Goal: Task Accomplishment & Management: Manage account settings

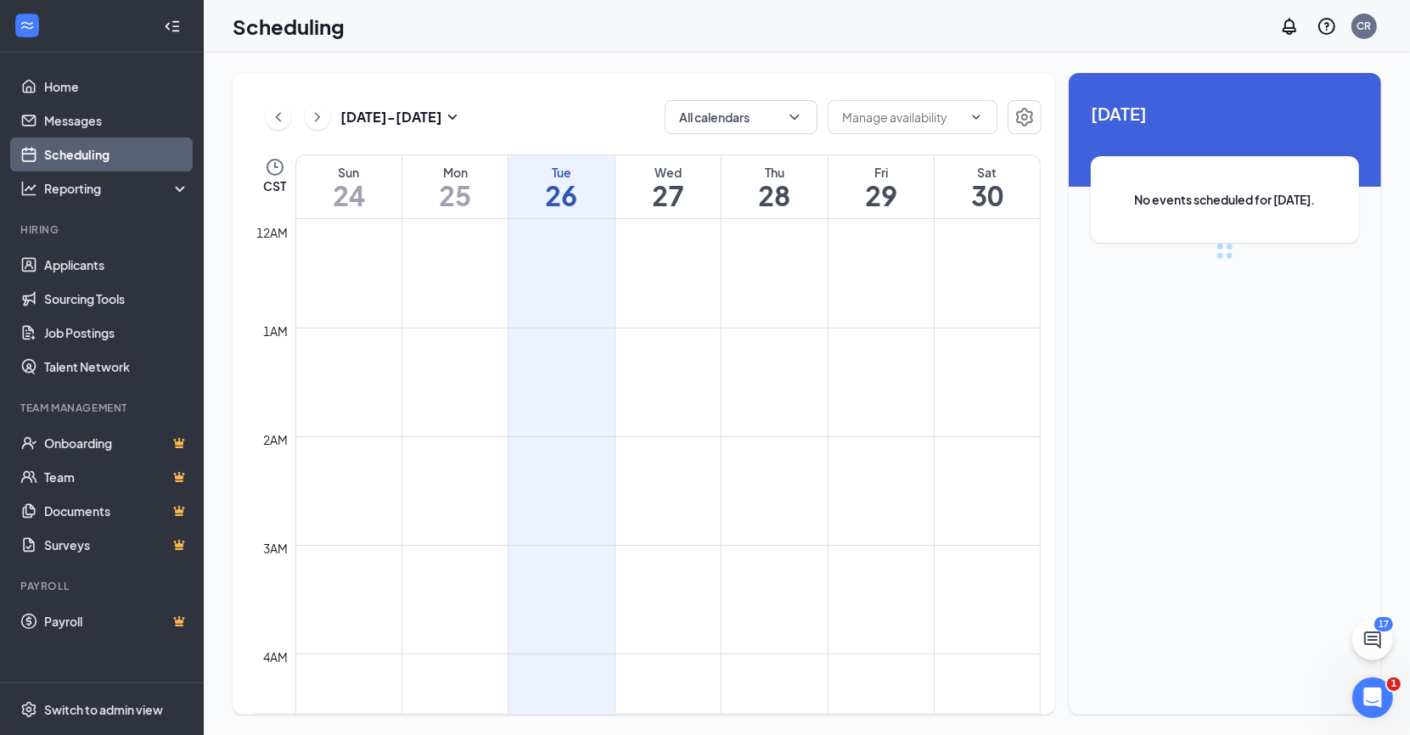
scroll to position [834, 0]
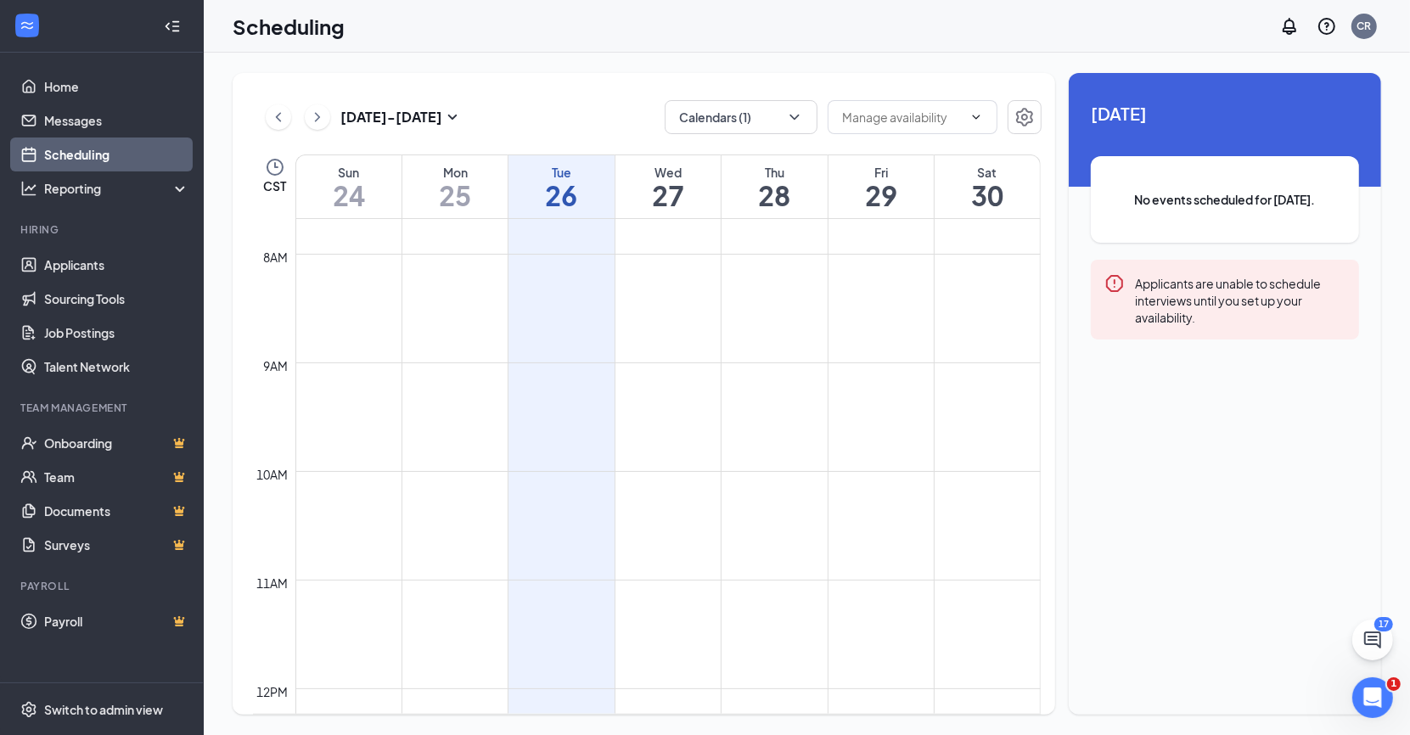
click at [781, 93] on div "[DATE] - [DATE] Calendars (1) CST Sun 24 Mon 25 Tue 26 Wed 27 Thu 28 Fri 29 Sat…" at bounding box center [644, 394] width 822 height 642
click at [780, 110] on button "Calendars (1)" at bounding box center [741, 117] width 153 height 34
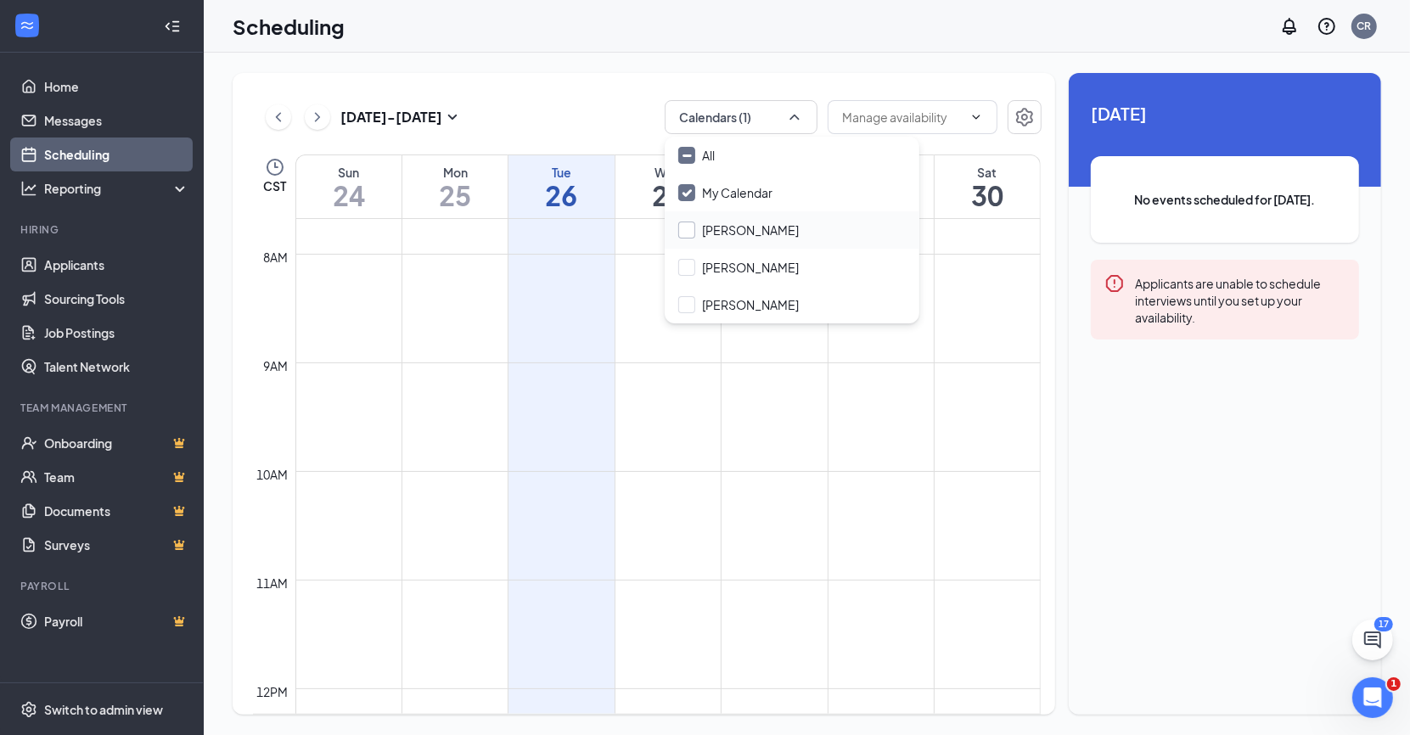
click at [693, 232] on input "[PERSON_NAME]" at bounding box center [738, 230] width 121 height 17
checkbox input "true"
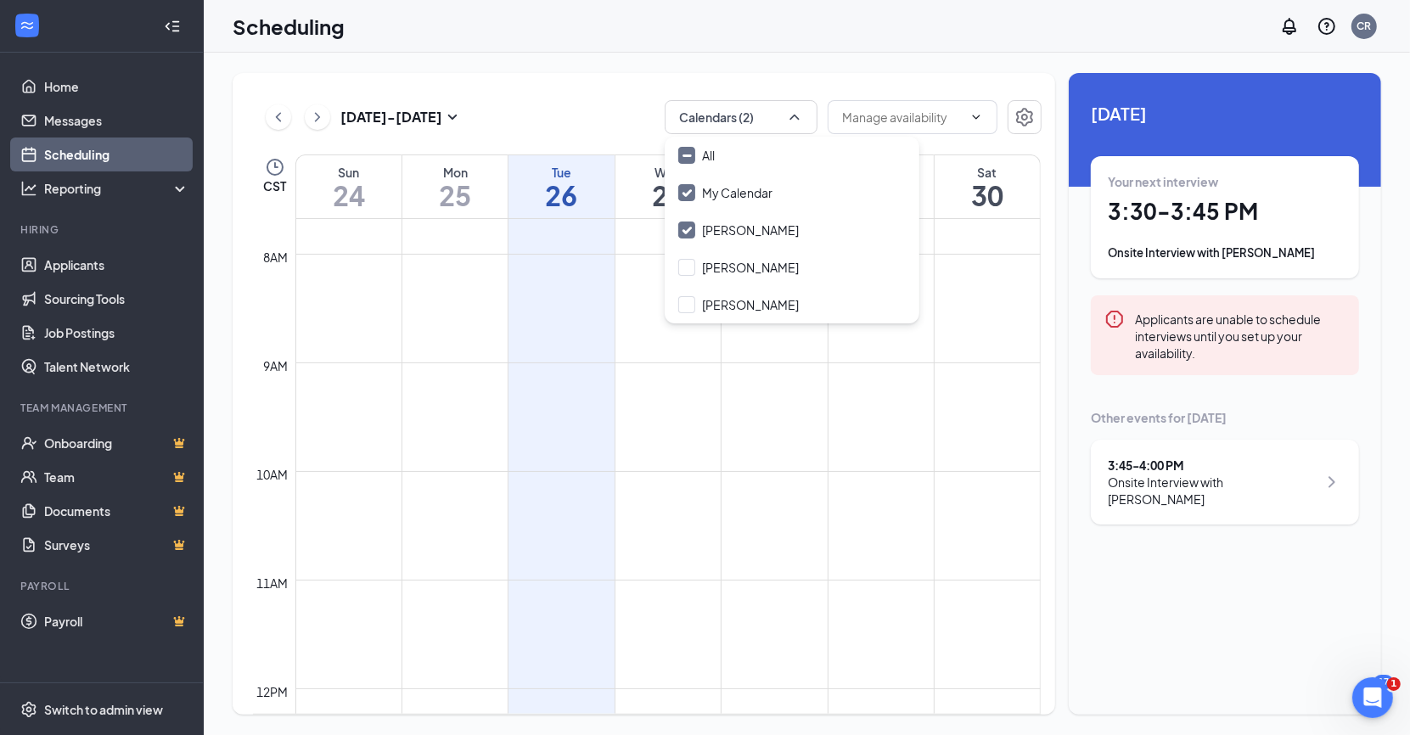
click at [634, 23] on div "Scheduling CR" at bounding box center [807, 26] width 1206 height 53
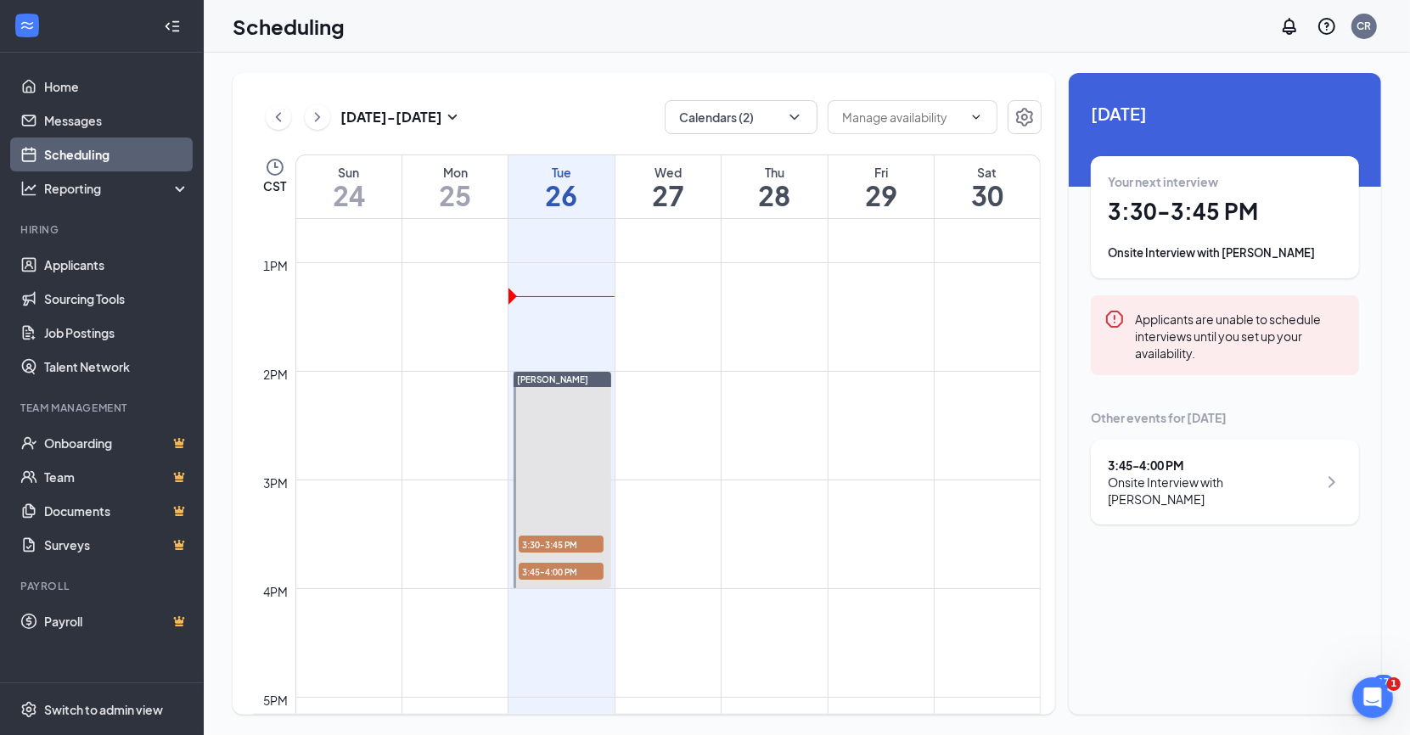
scroll to position [1370, 0]
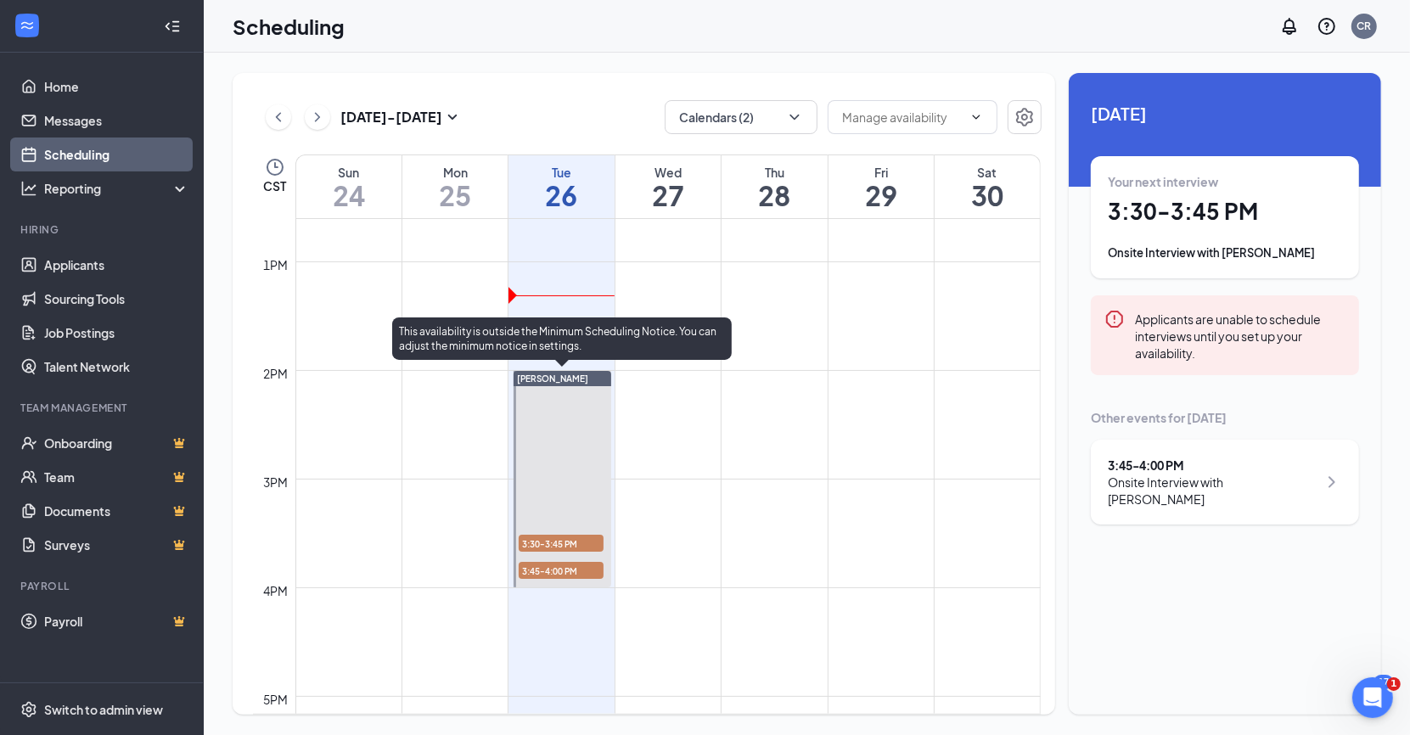
click at [564, 545] on span "3:30-3:45 PM" at bounding box center [561, 543] width 85 height 17
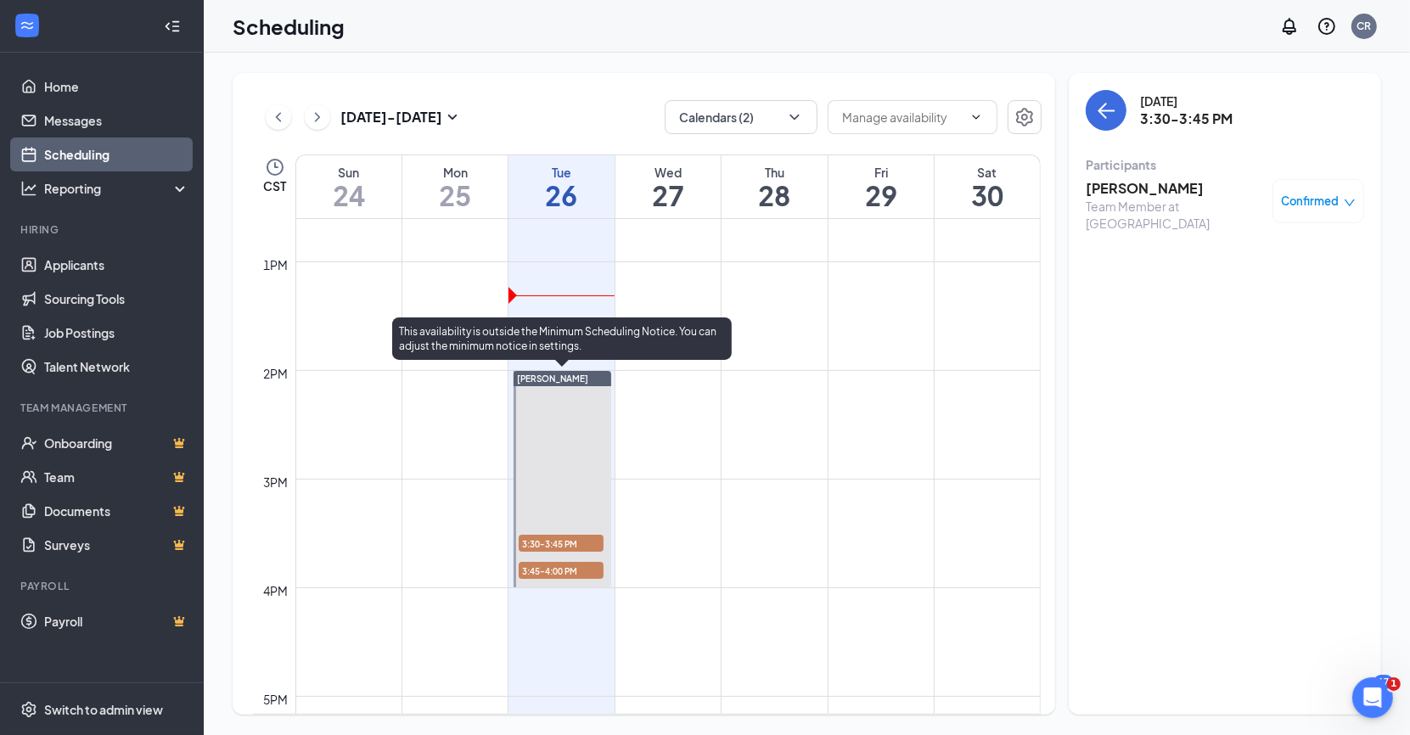
click at [563, 557] on div at bounding box center [561, 479] width 97 height 216
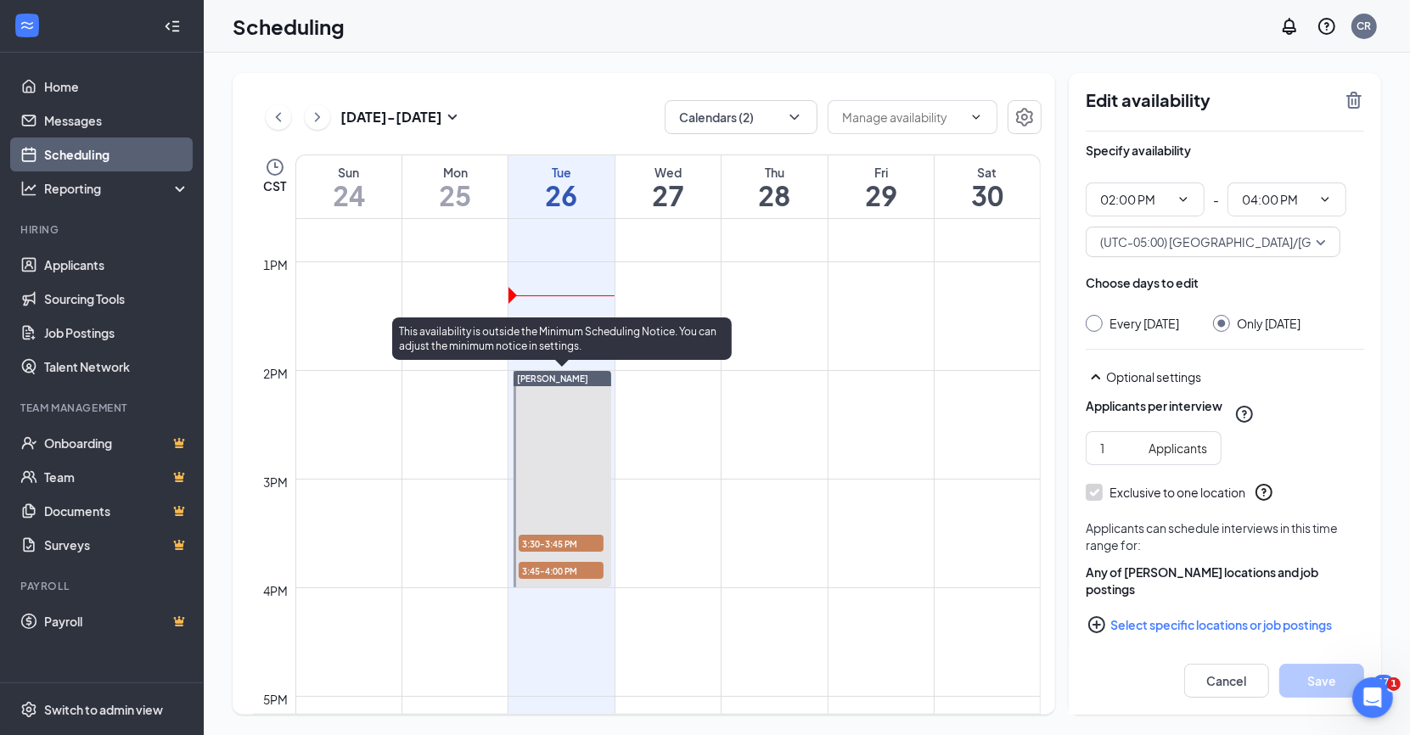
click at [570, 547] on span "3:30-3:45 PM" at bounding box center [561, 543] width 85 height 17
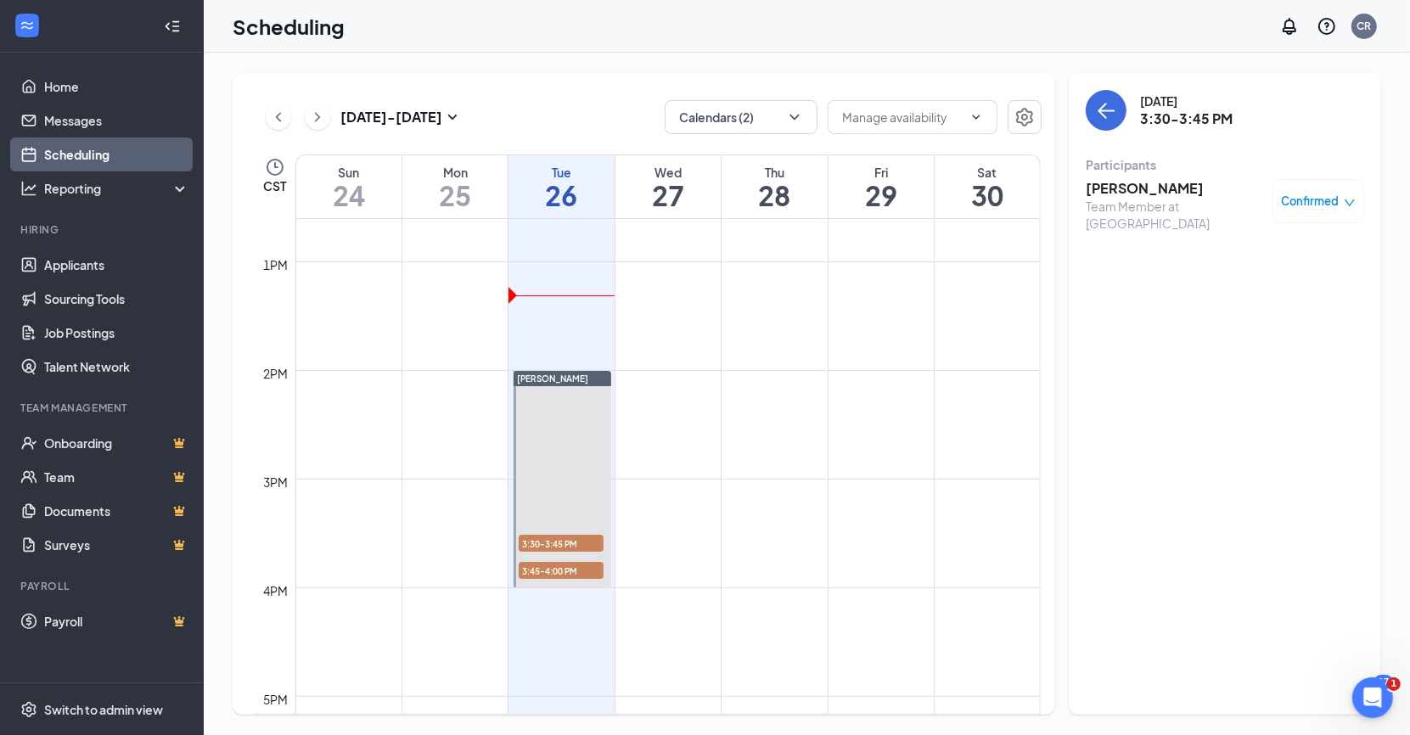
click at [597, 93] on div "[DATE] - [DATE] Calendars (2) CST Sun 24 Mon 25 Tue 26 Wed 27 Thu 28 Fri 29 Sat…" at bounding box center [644, 394] width 822 height 642
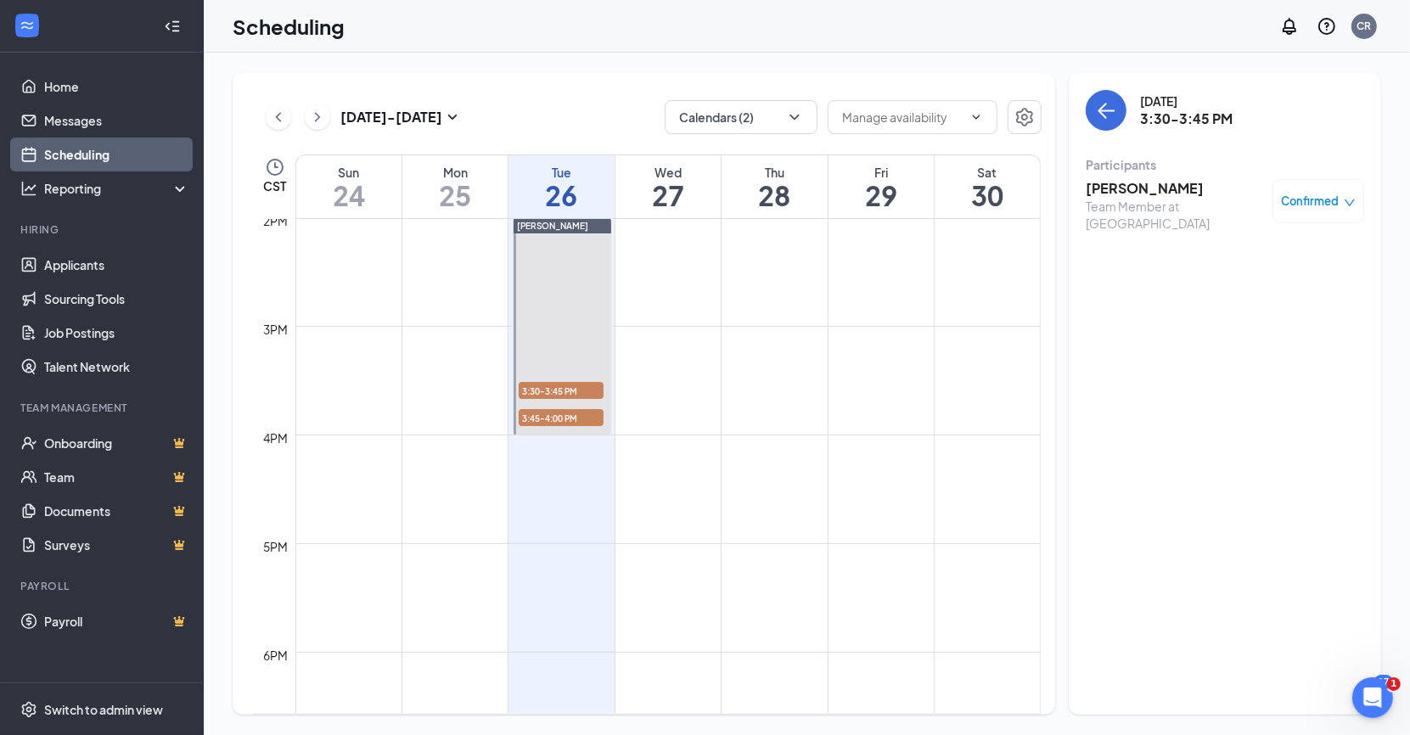
scroll to position [1501, 0]
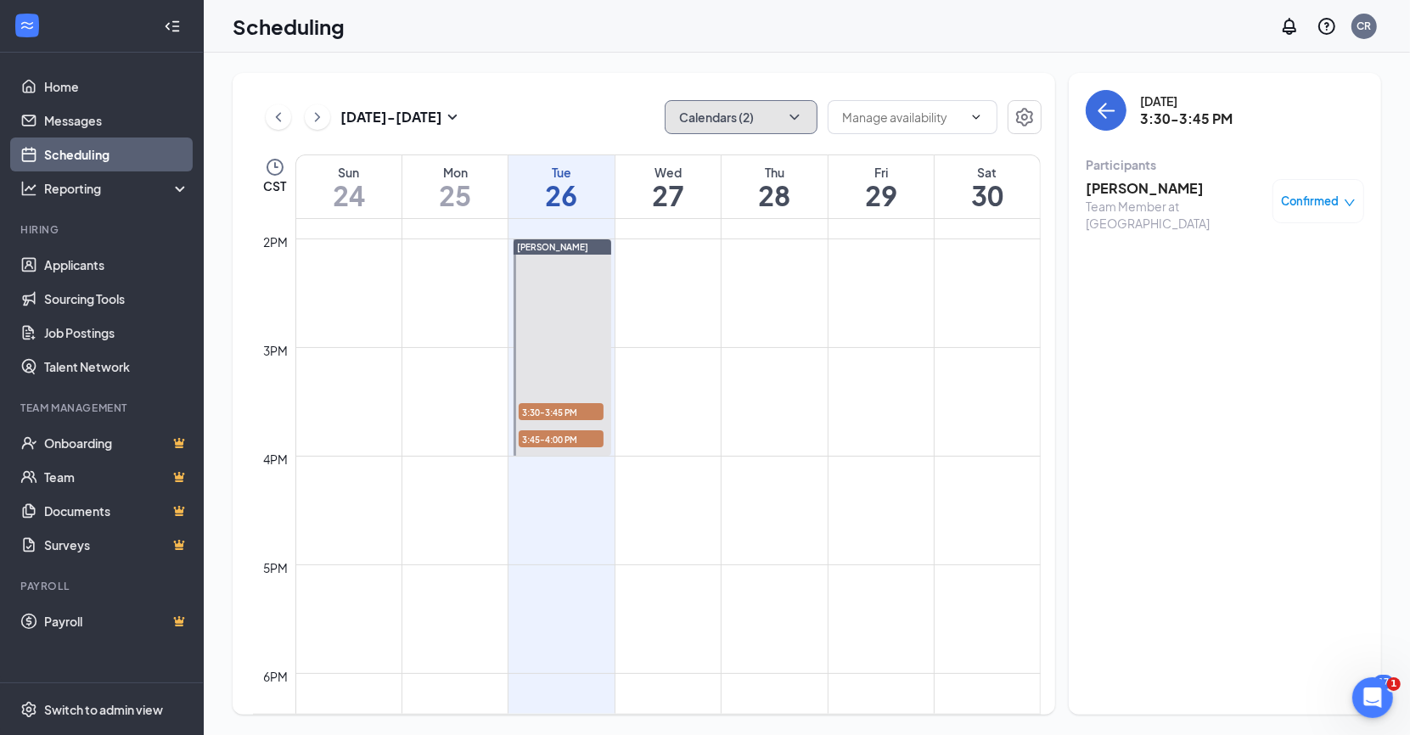
click at [805, 104] on button "Calendars (2)" at bounding box center [741, 117] width 153 height 34
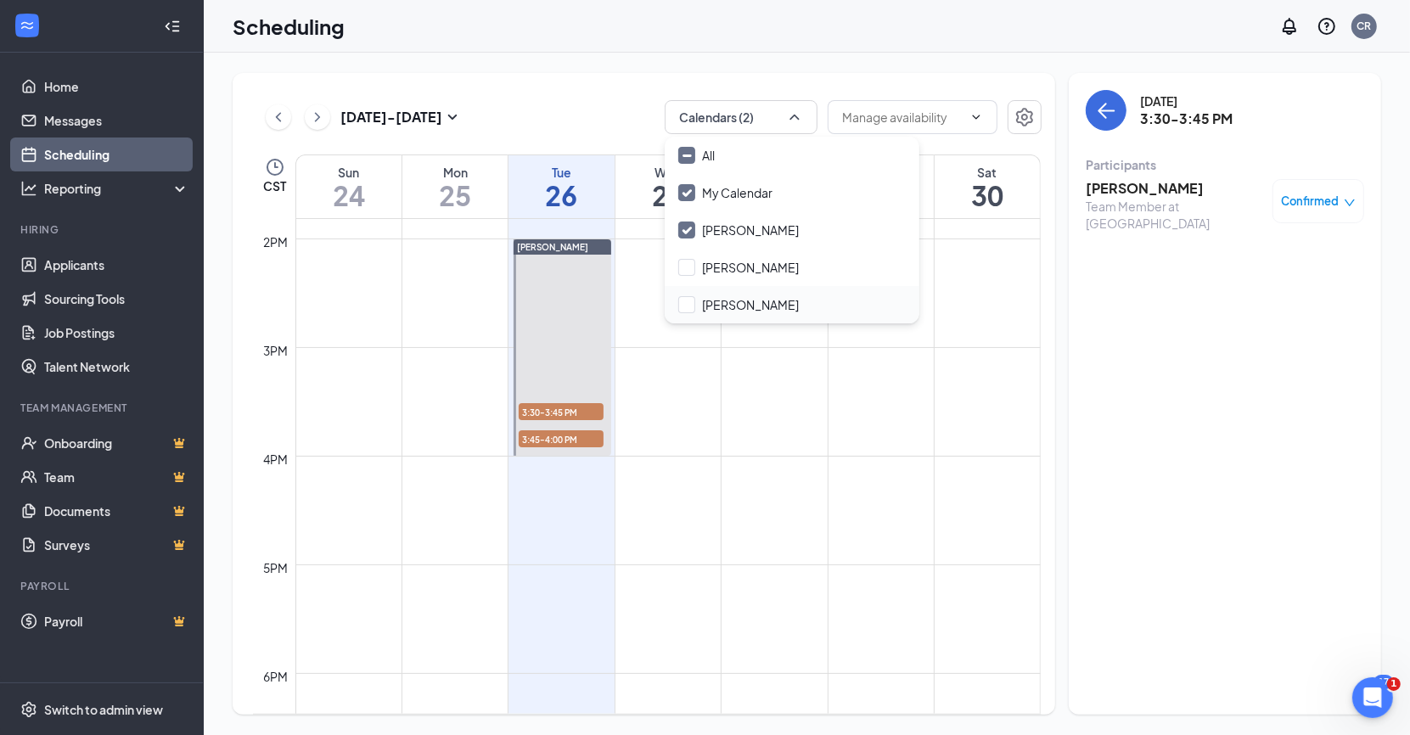
click at [726, 288] on div "[PERSON_NAME]" at bounding box center [792, 304] width 255 height 37
checkbox input "true"
click at [727, 263] on input "[PERSON_NAME]" at bounding box center [738, 267] width 121 height 17
checkbox input "false"
checkbox input "true"
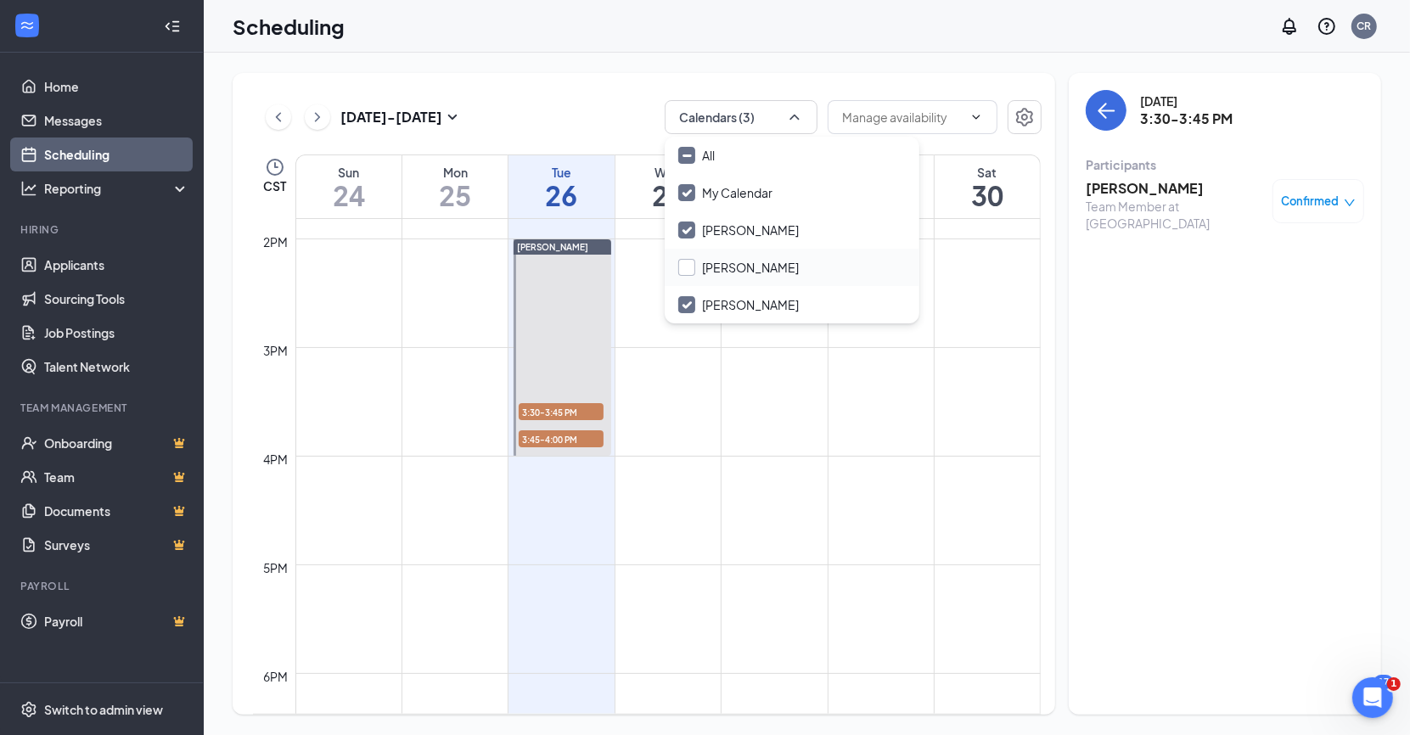
checkbox input "true"
click at [628, 130] on div "[DATE] - [DATE] All calendars" at bounding box center [647, 117] width 788 height 34
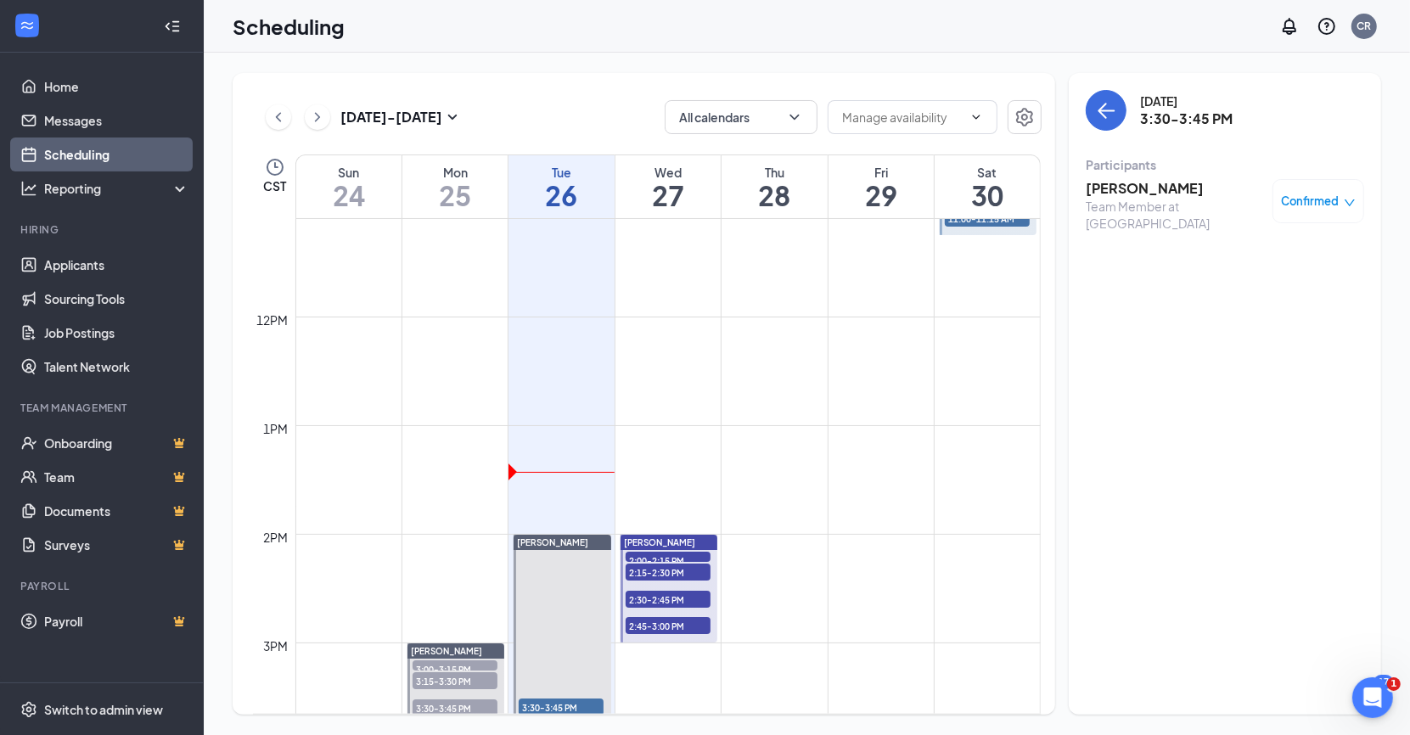
scroll to position [1214, 0]
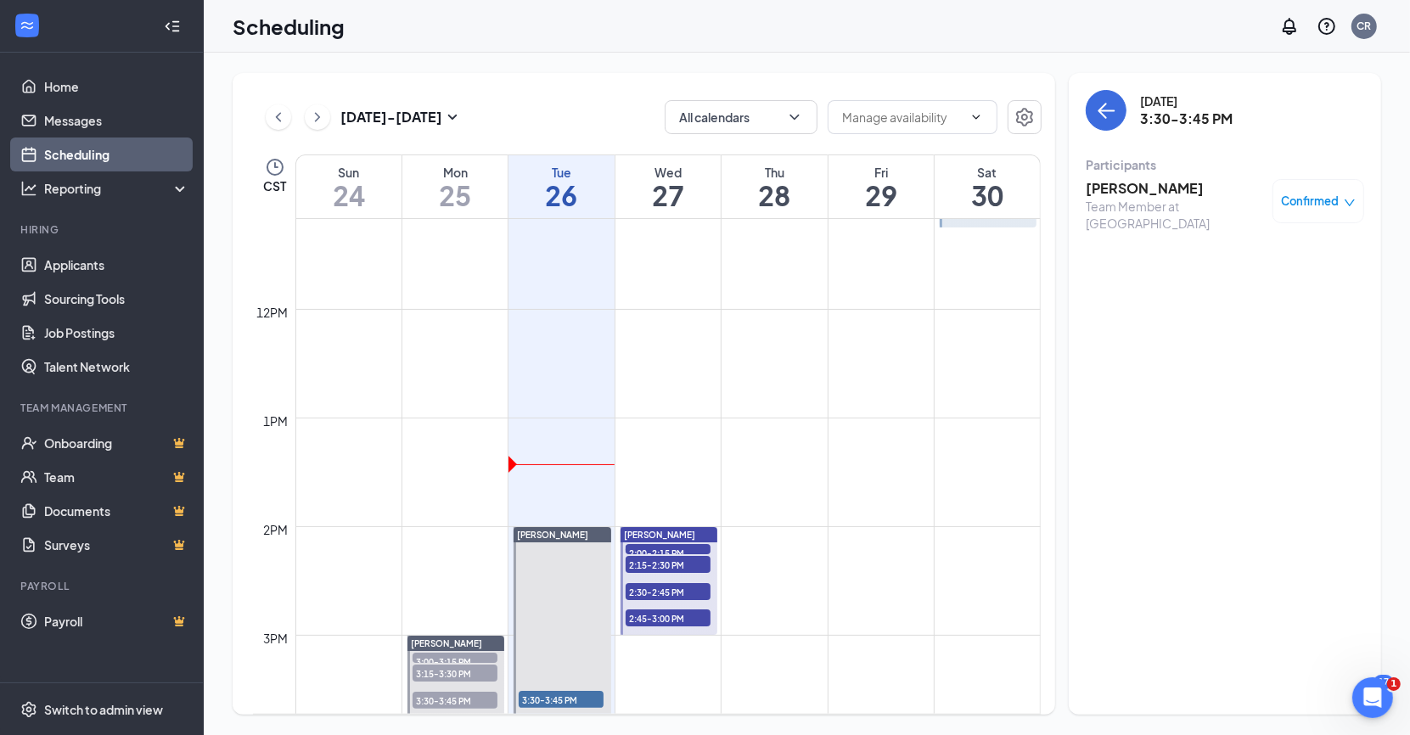
click at [654, 542] on div "2:00-2:15 PM 1" at bounding box center [668, 549] width 88 height 14
click at [657, 557] on span "2:15-2:30 PM" at bounding box center [668, 564] width 85 height 17
click at [659, 585] on span "2:30-2:45 PM" at bounding box center [668, 591] width 85 height 17
click at [661, 617] on span "2:45-3:00 PM" at bounding box center [668, 617] width 85 height 17
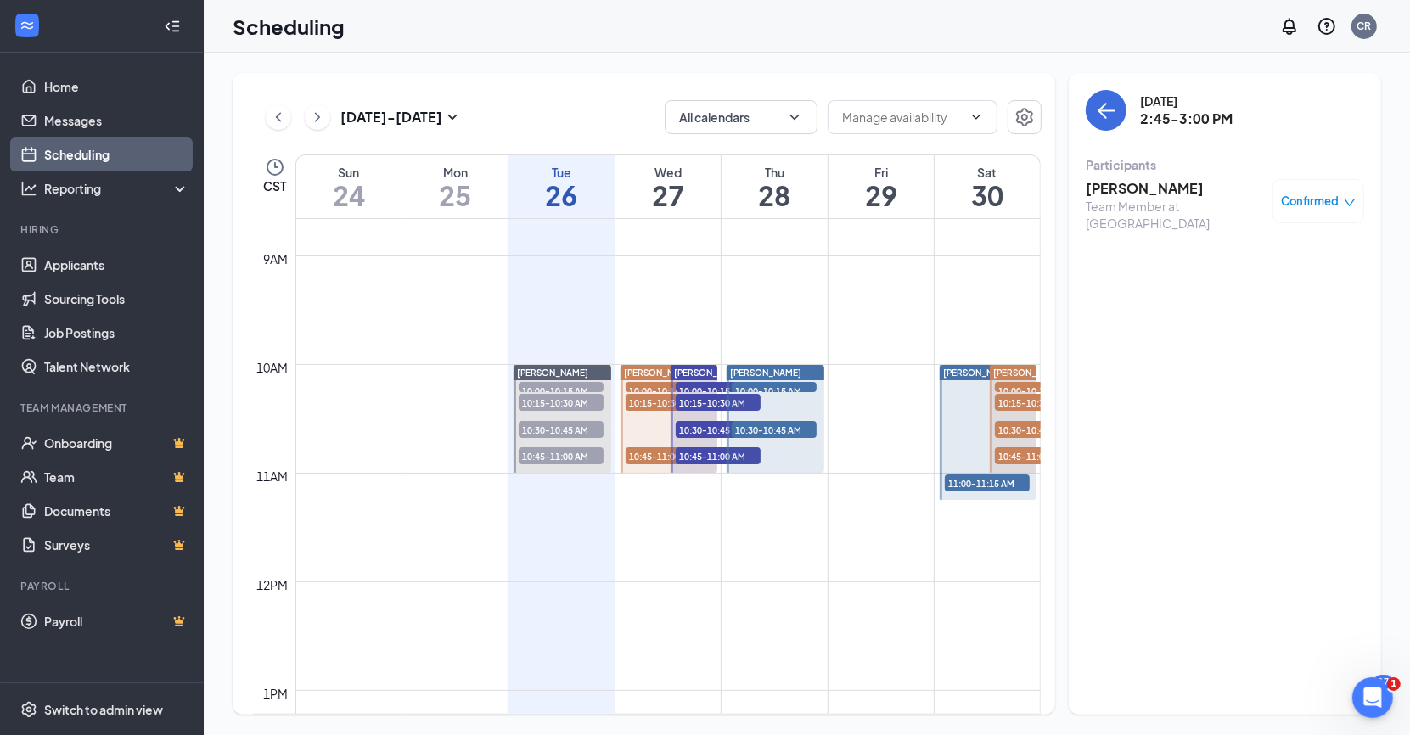
scroll to position [940, 0]
click at [652, 381] on div "10:00-10:15 AM 1" at bounding box center [668, 388] width 88 height 14
click at [652, 400] on span "10:15-10:30 AM" at bounding box center [668, 403] width 85 height 17
click at [652, 441] on div at bounding box center [668, 420] width 97 height 108
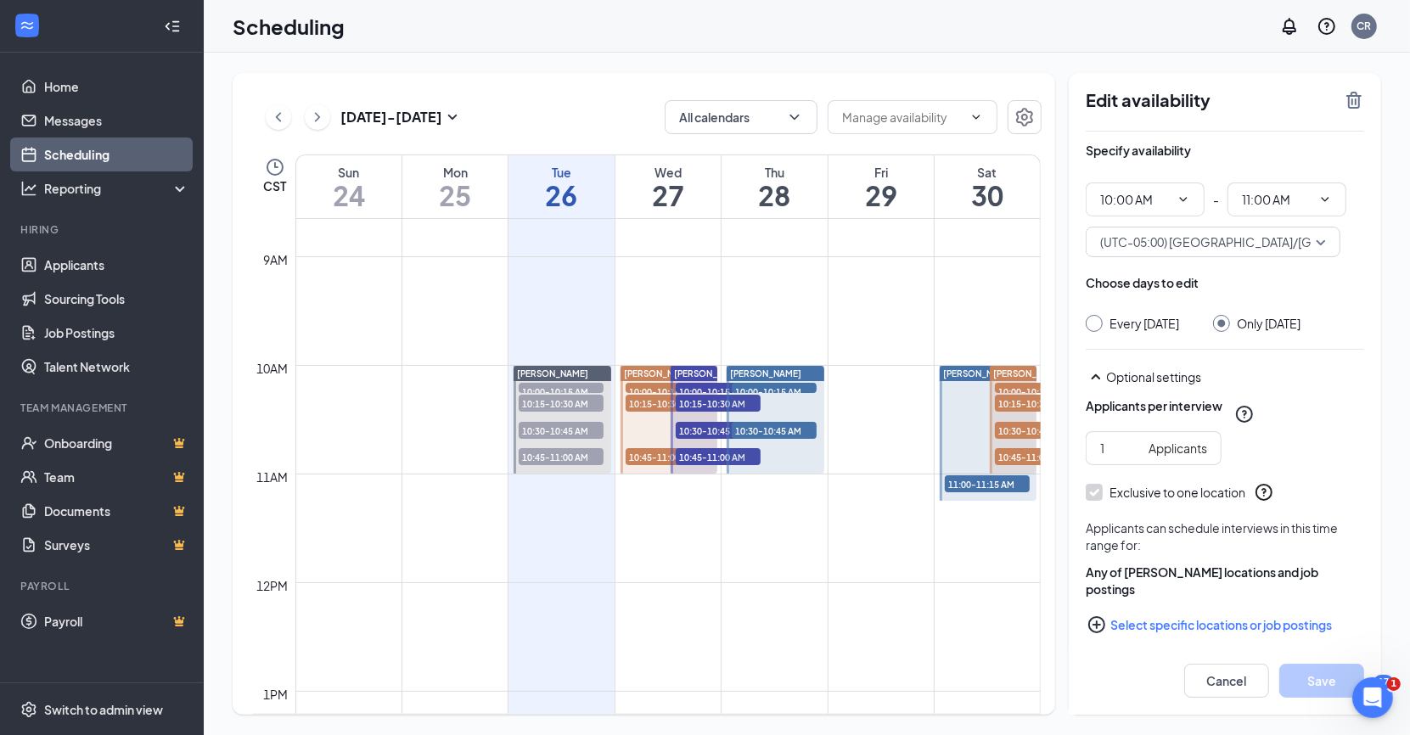
click at [648, 448] on span "10:45-11:00 AM" at bounding box center [668, 456] width 85 height 17
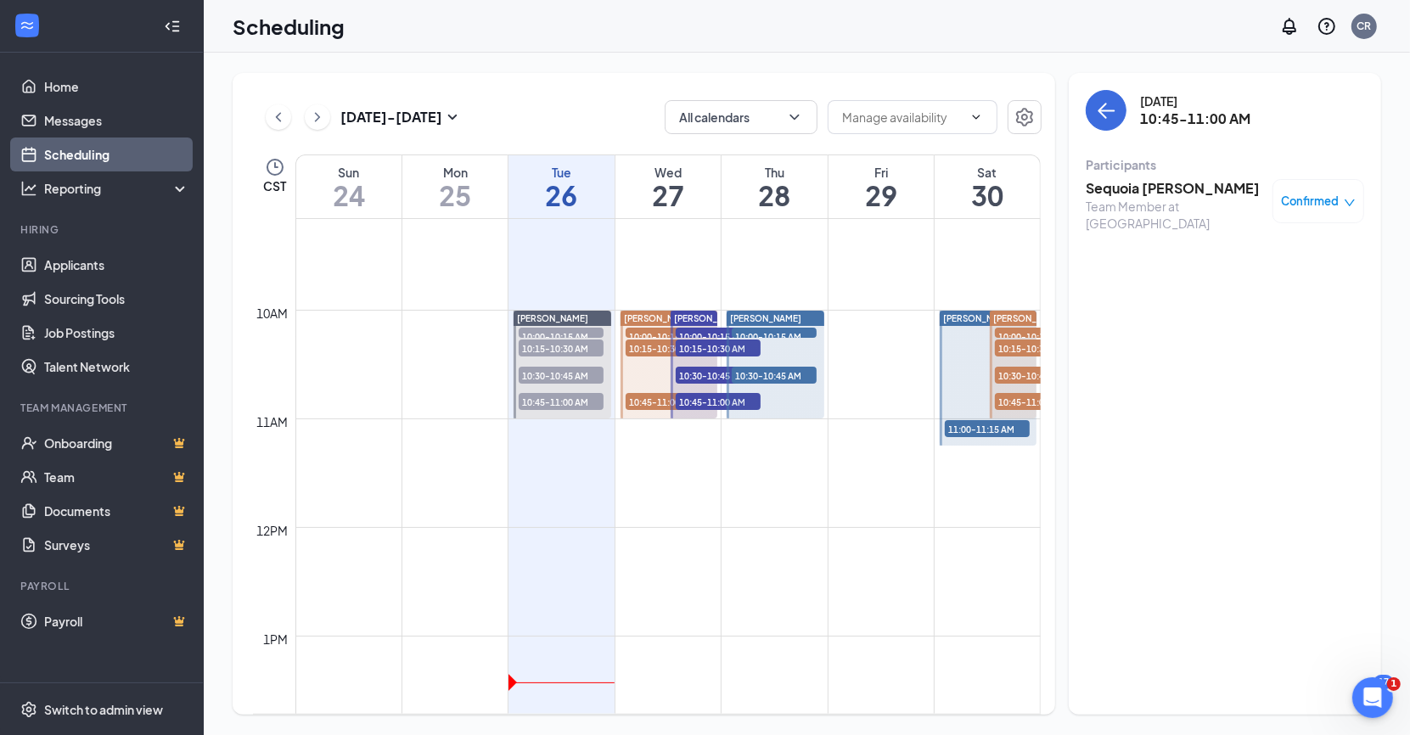
scroll to position [828, 0]
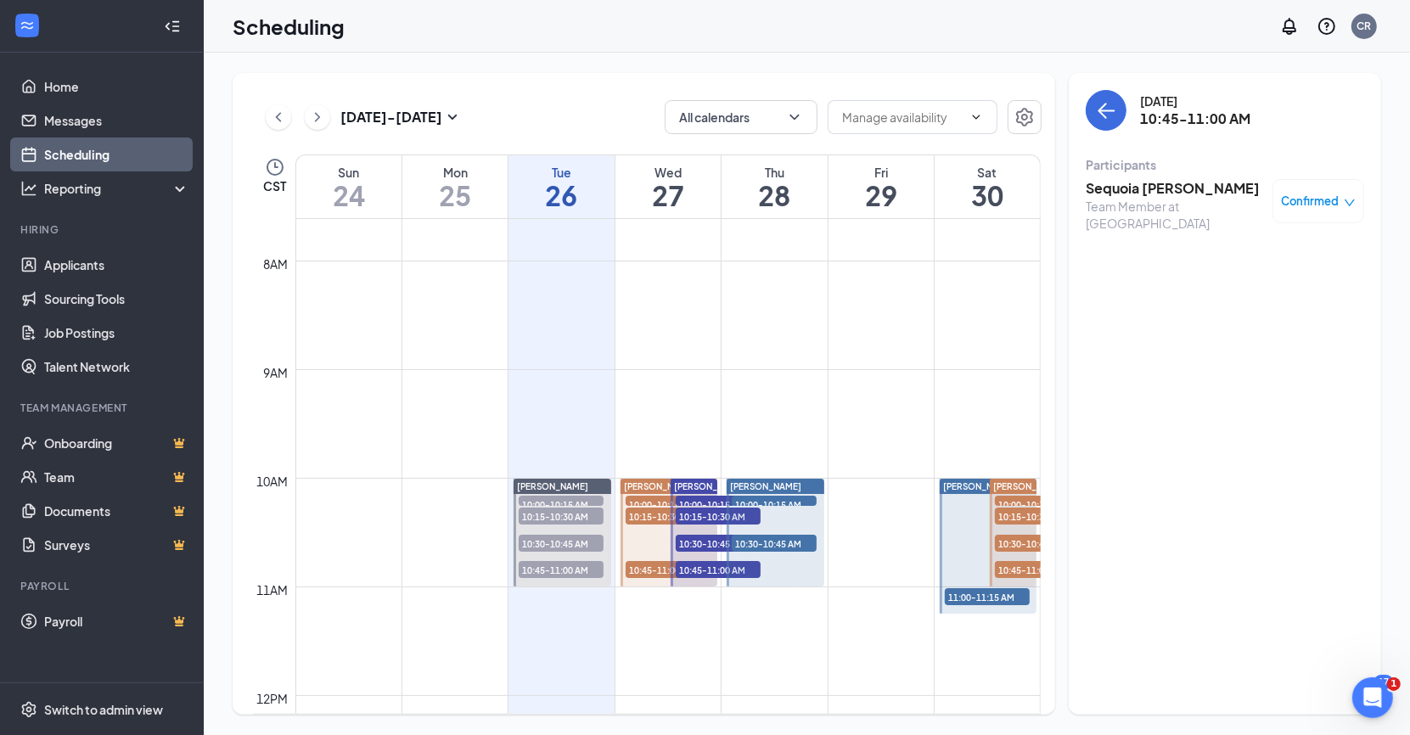
click at [725, 499] on div "[PERSON_NAME] 10:00-10:15 AM 1 10:30-10:45 AM 1" at bounding box center [773, 532] width 101 height 109
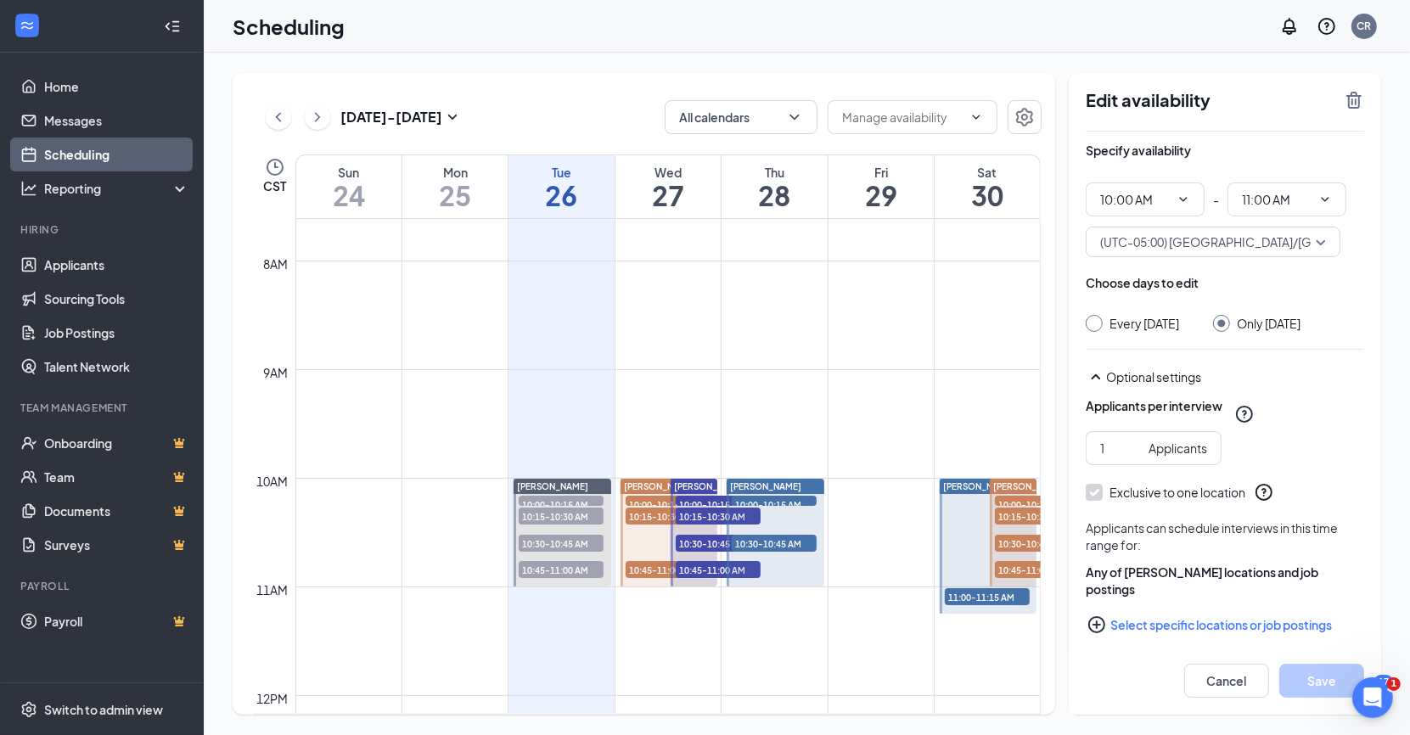
click at [724, 512] on div "[PERSON_NAME] 10:00-10:15 AM 1 10:30-10:45 AM 1" at bounding box center [773, 532] width 101 height 109
click at [727, 551] on div at bounding box center [775, 533] width 97 height 108
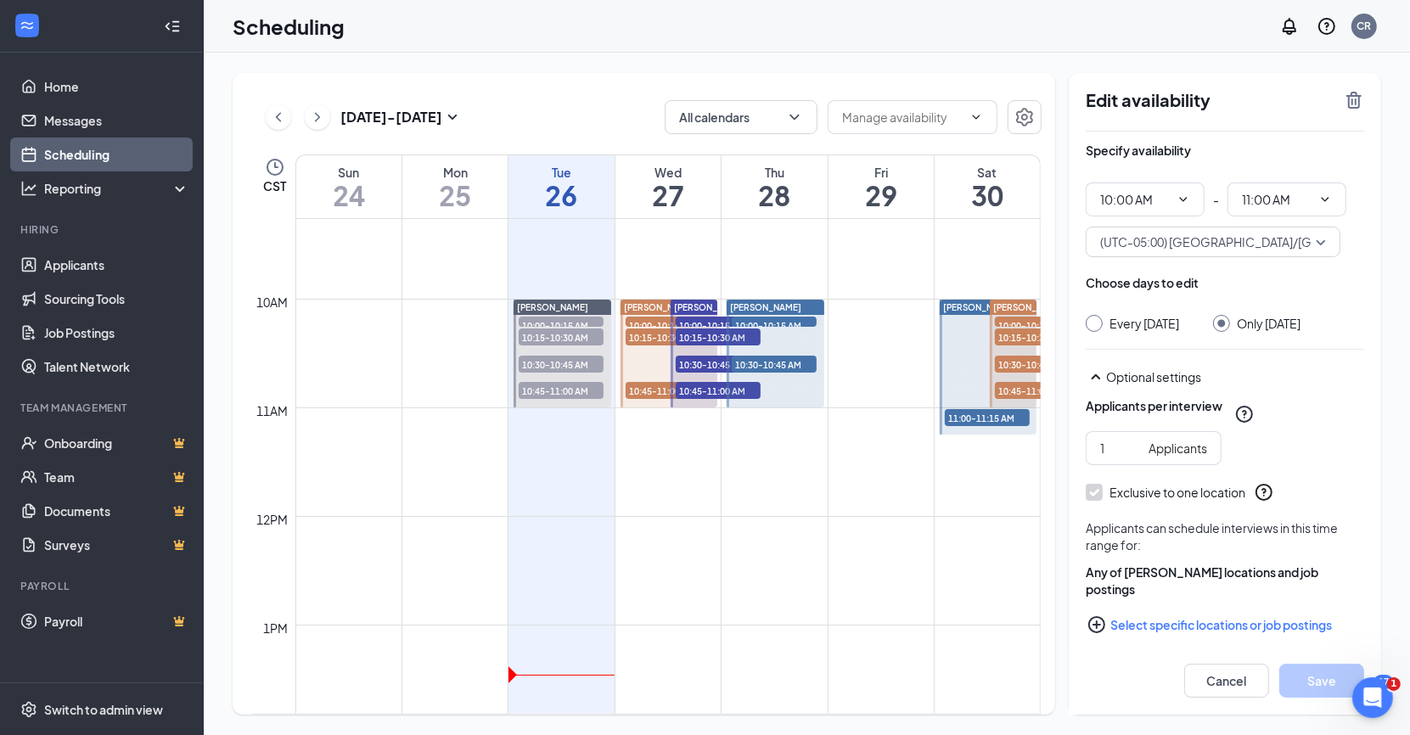
scroll to position [1018, 0]
